Goal: Task Accomplishment & Management: Manage account settings

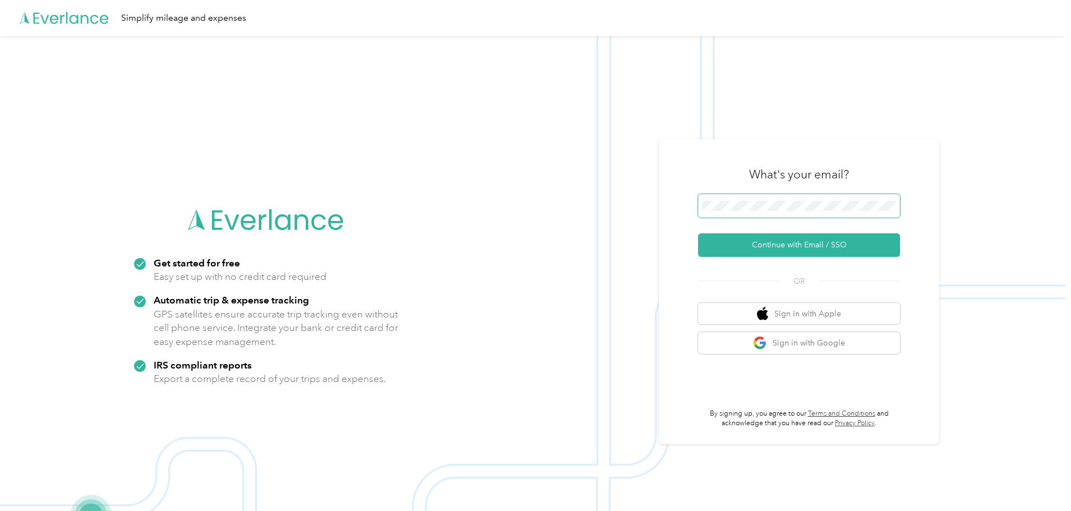
click at [743, 198] on span at bounding box center [799, 206] width 202 height 24
click at [812, 240] on button "Continue with Email / SSO" at bounding box center [799, 245] width 202 height 24
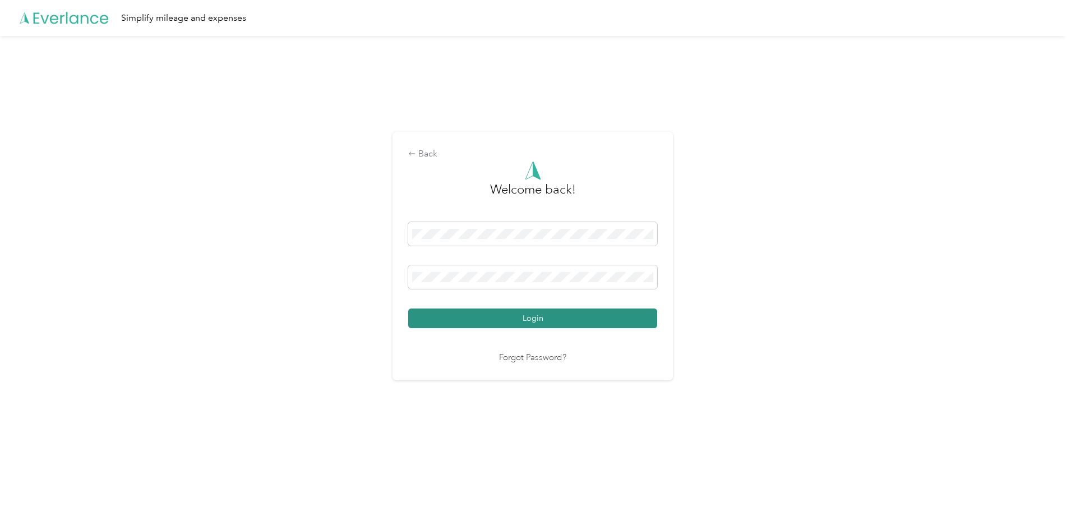
click at [520, 315] on button "Login" at bounding box center [532, 318] width 249 height 20
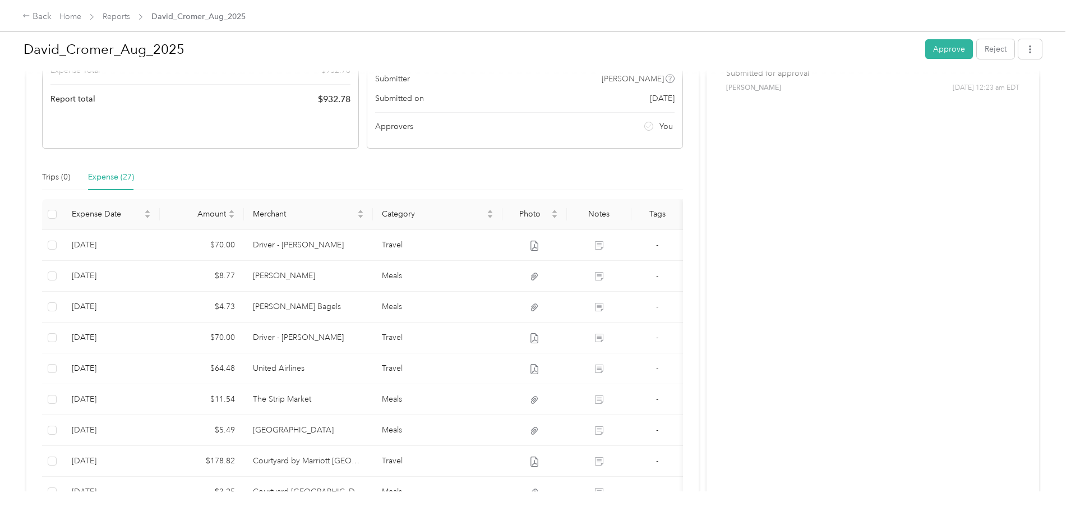
scroll to position [224, 0]
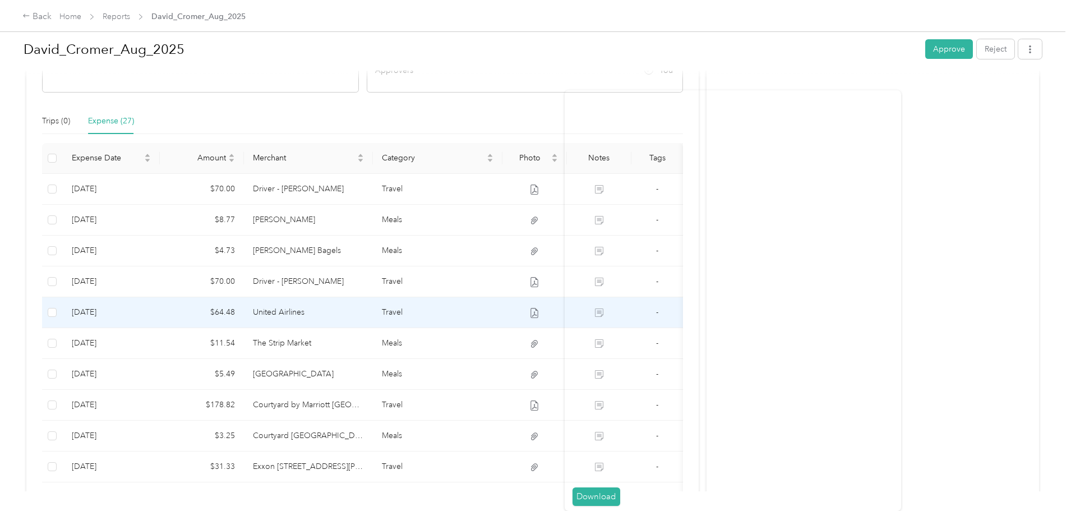
click at [540, 314] on icon at bounding box center [534, 313] width 10 height 10
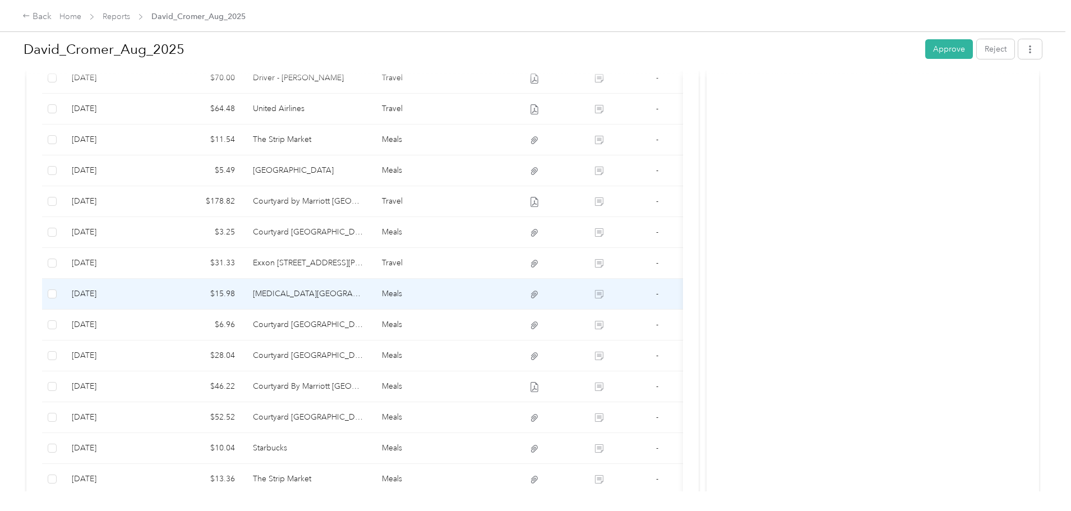
scroll to position [449, 0]
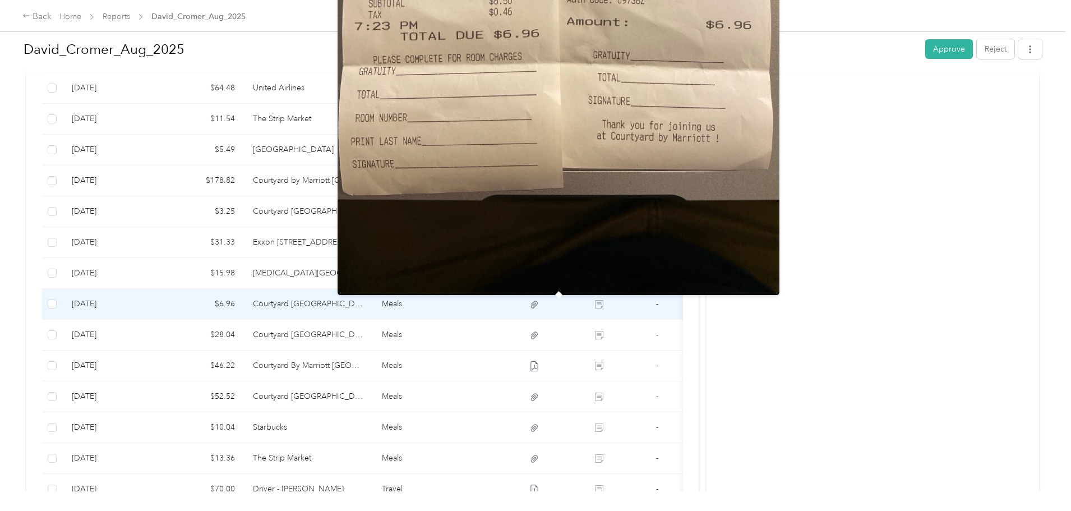
click at [538, 303] on icon at bounding box center [534, 304] width 7 height 7
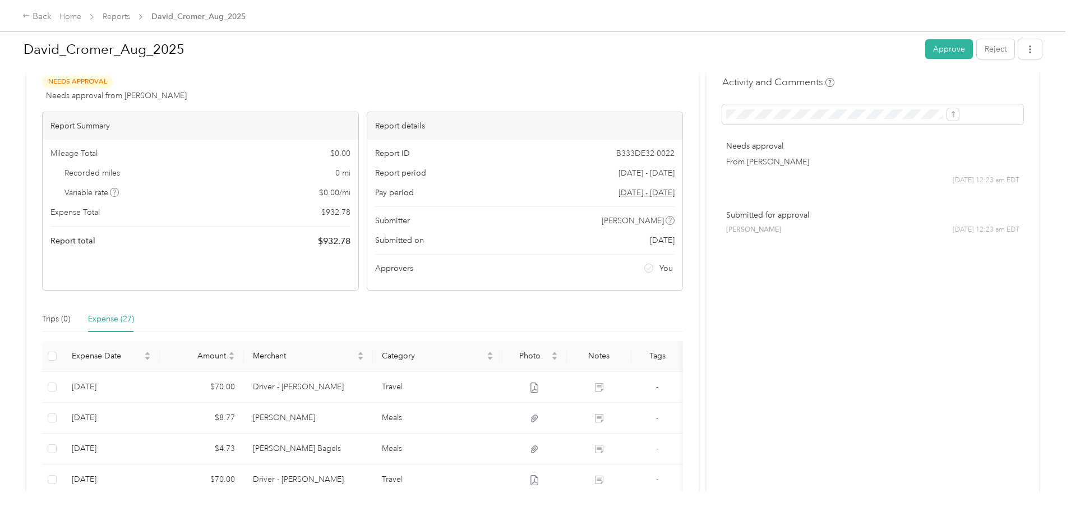
scroll to position [0, 0]
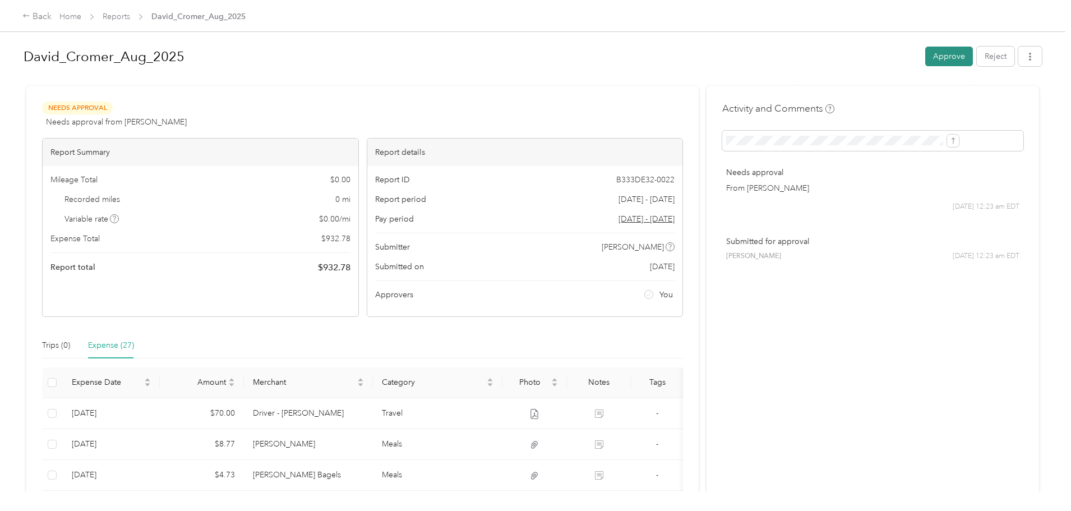
click at [925, 52] on button "Approve" at bounding box center [949, 57] width 48 height 20
click at [925, 57] on button "Approve" at bounding box center [949, 57] width 48 height 20
